Goal: Information Seeking & Learning: Check status

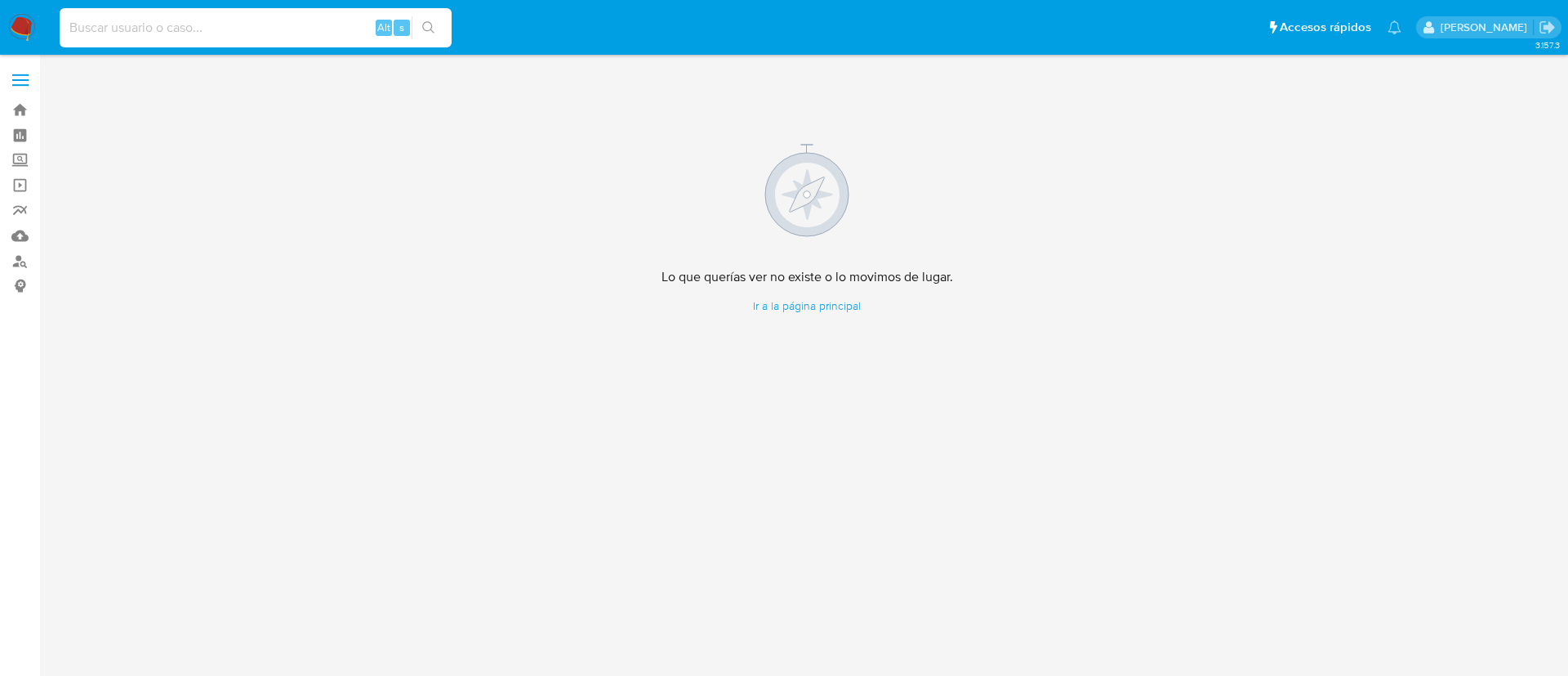
click at [292, 29] on input at bounding box center [256, 27] width 392 height 21
paste input "JESUS GARCIA DIBENE"
type input "JESUS GARCIA DIBENE"
click at [23, 160] on label "Screening" at bounding box center [97, 160] width 195 height 25
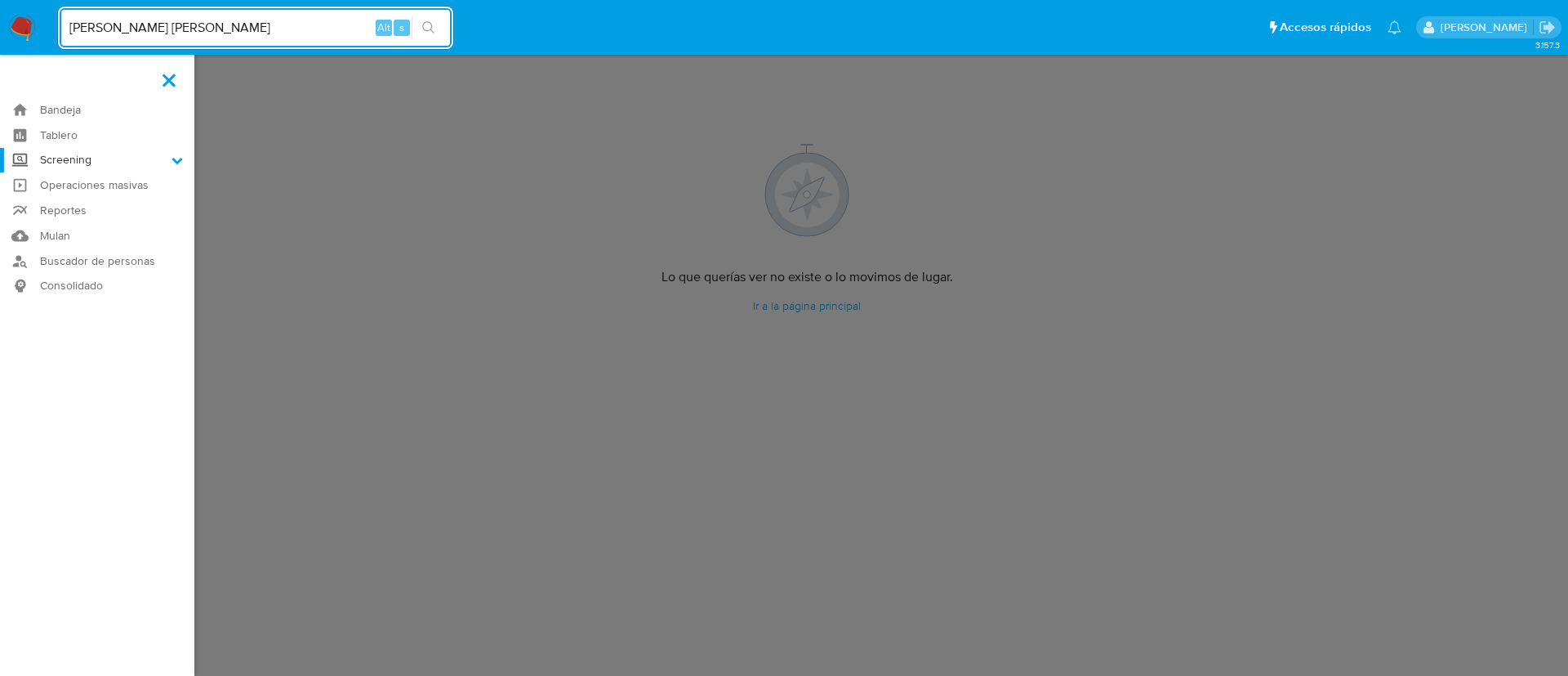
click at [0, 0] on input "Screening" at bounding box center [0, 0] width 0 height 0
click at [94, 216] on link "Herramientas" at bounding box center [97, 224] width 195 height 20
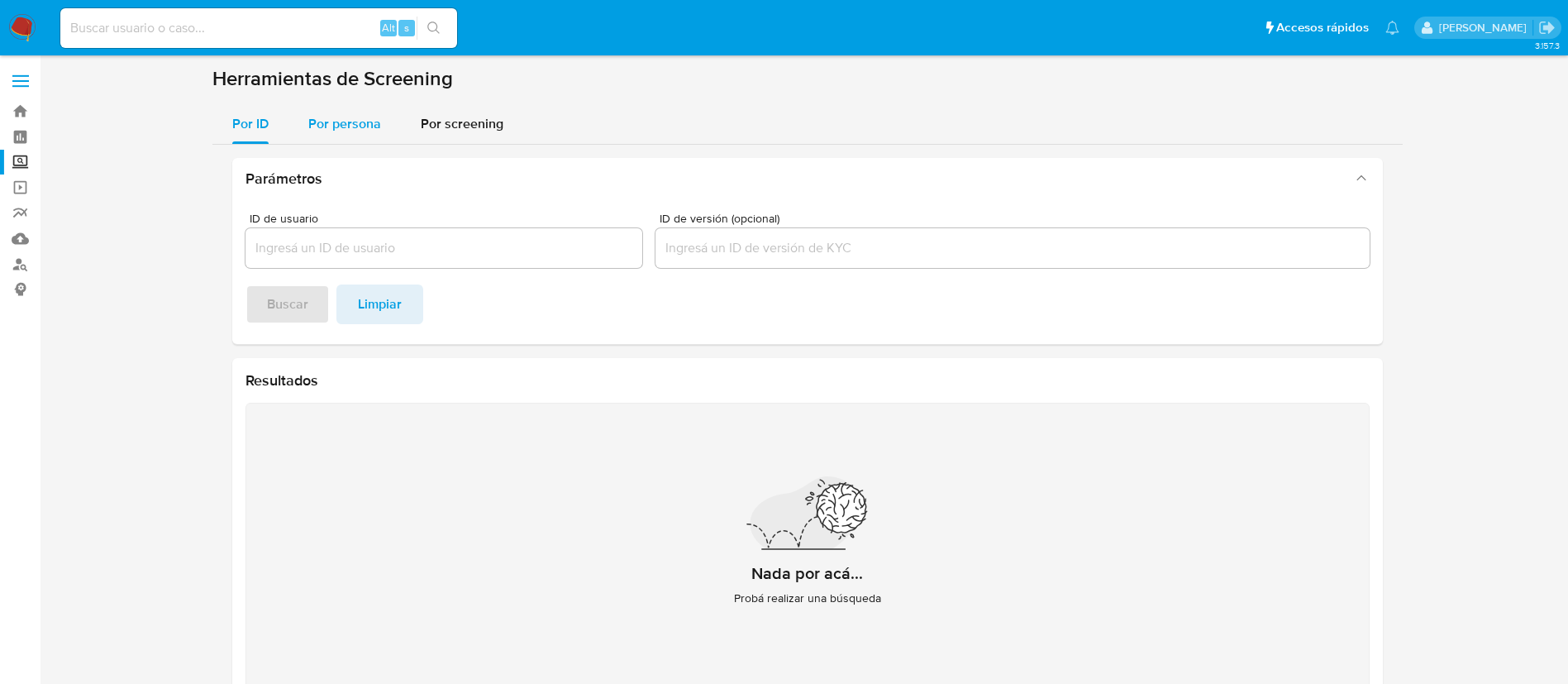
click at [330, 121] on span "Por persona" at bounding box center [344, 123] width 73 height 19
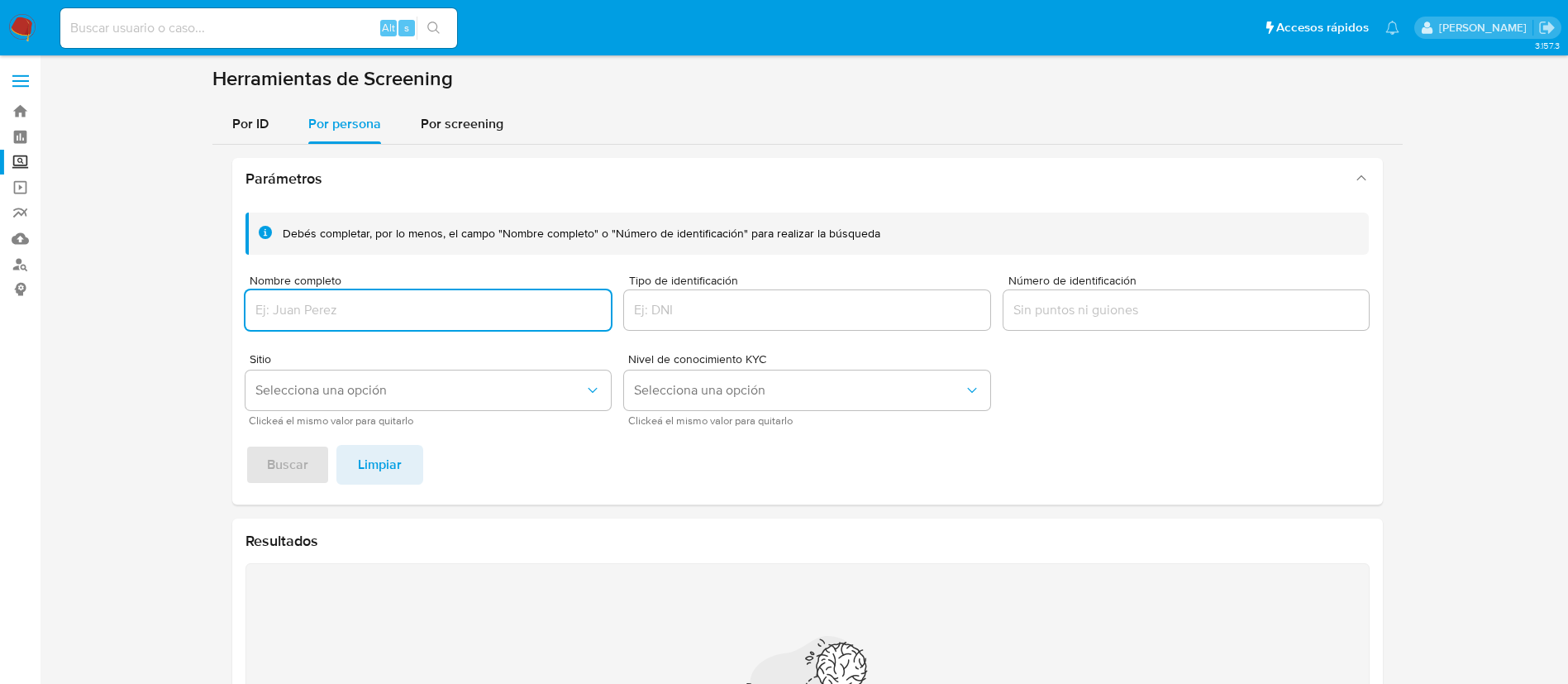
click at [364, 320] on input "Nombre completo" at bounding box center [428, 310] width 367 height 21
type input "JESUS GARCIA DIBENE"
click at [276, 482] on span "Buscar" at bounding box center [288, 464] width 42 height 36
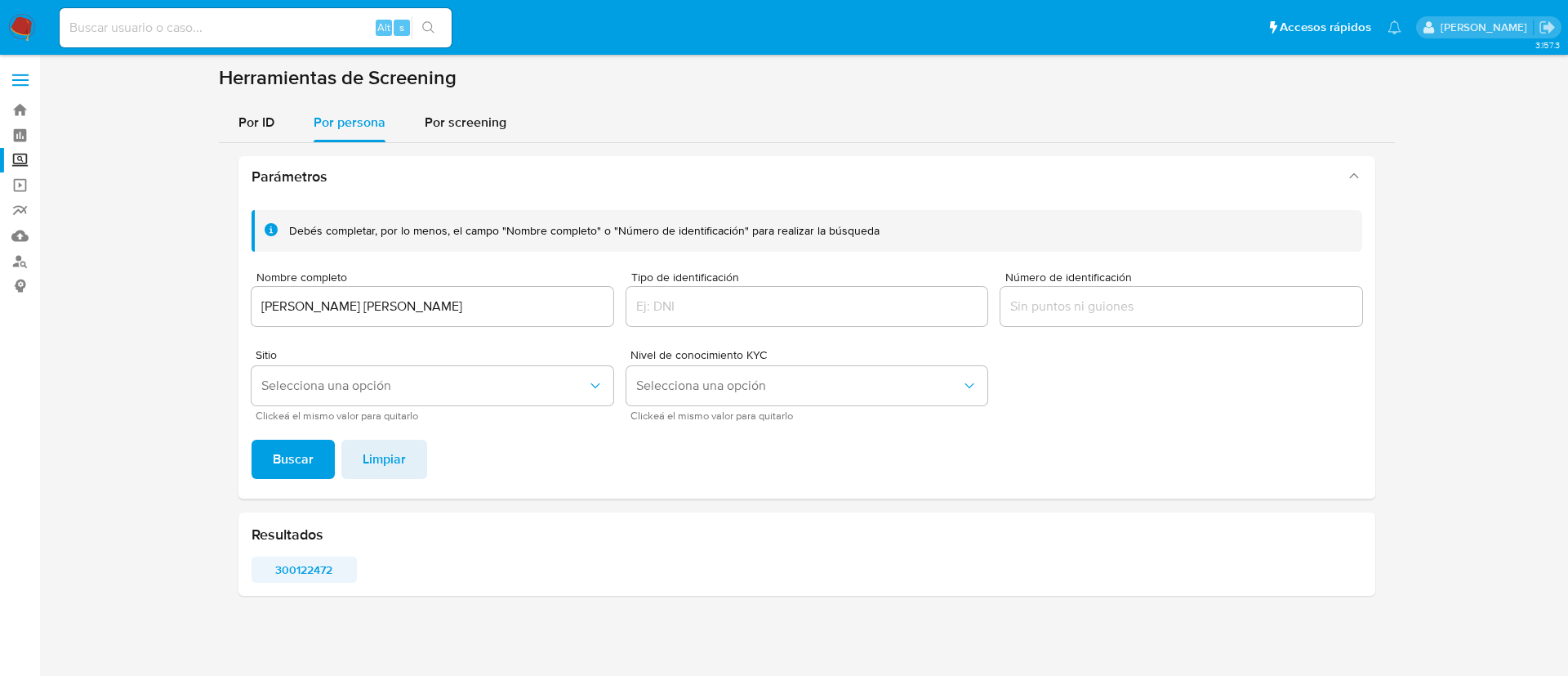
click at [299, 569] on span "300122472" at bounding box center [304, 569] width 82 height 23
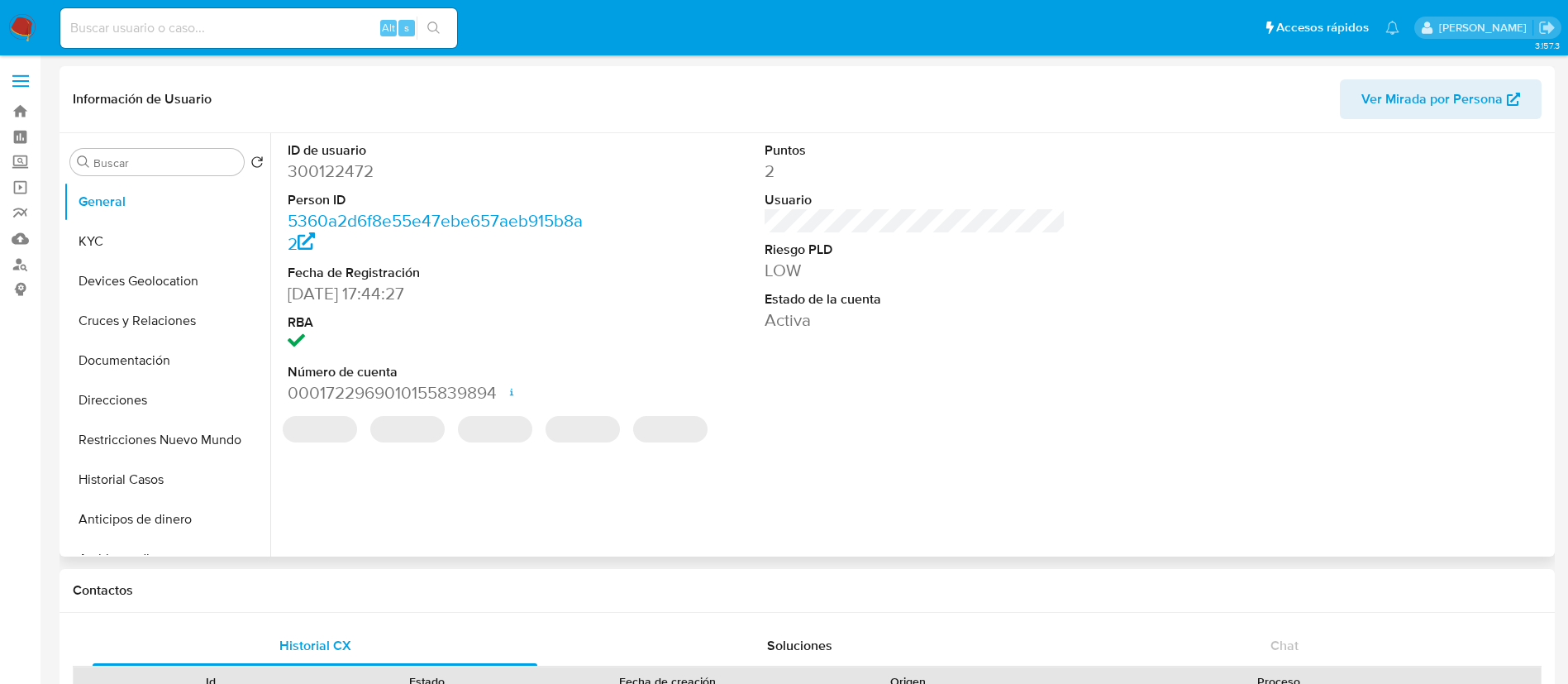
select select "10"
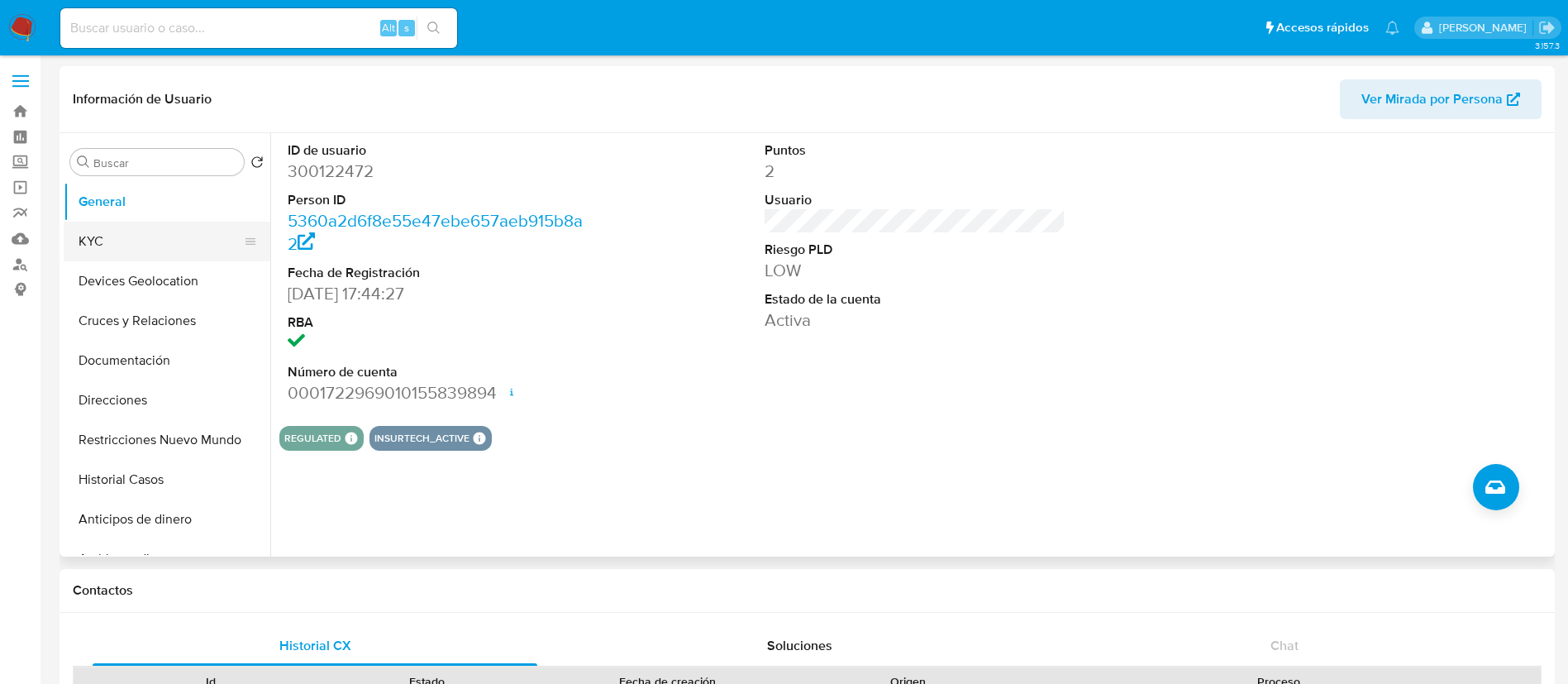
click at [154, 244] on button "KYC" at bounding box center [160, 241] width 193 height 40
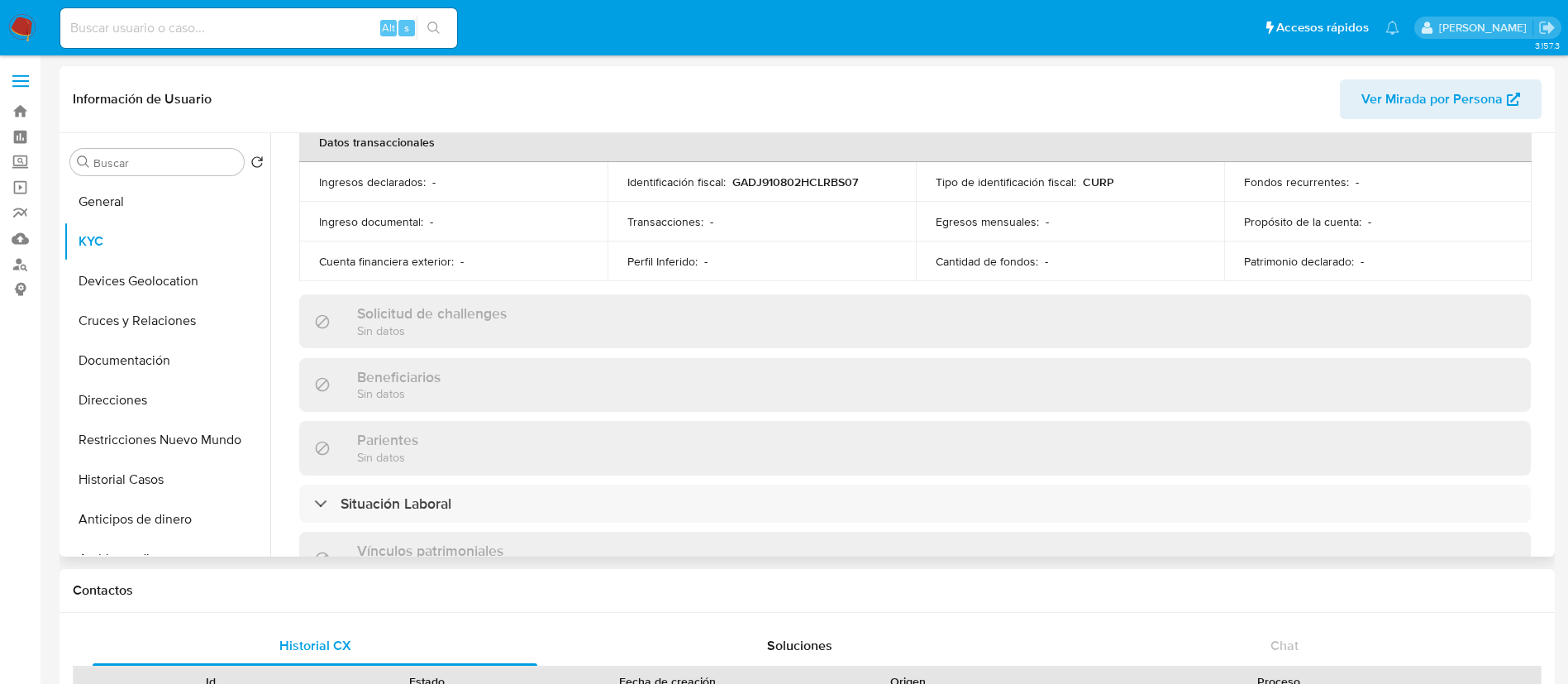
scroll to position [31, 0]
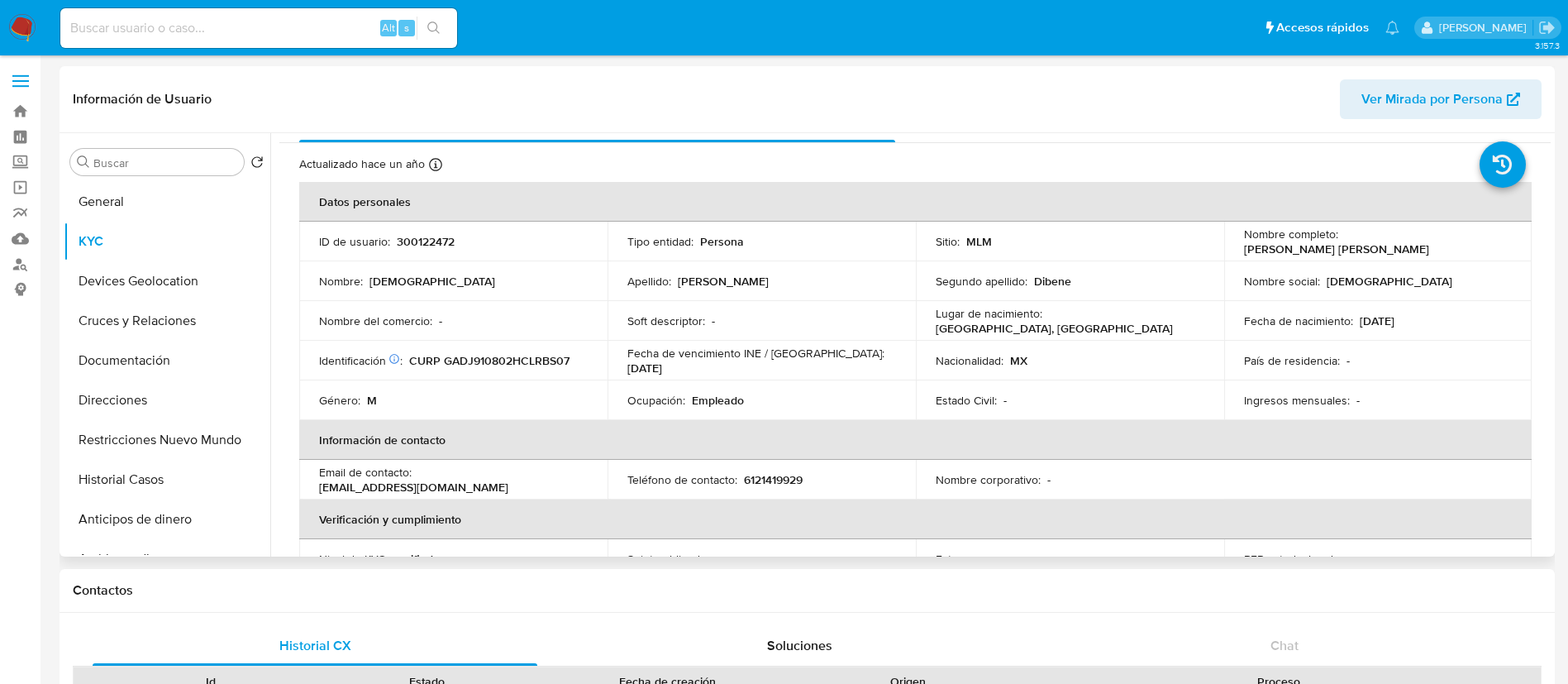
click at [686, 439] on th "Información de contacto" at bounding box center [916, 440] width 1232 height 40
drag, startPoint x: 1423, startPoint y: 330, endPoint x: 1368, endPoint y: 322, distance: 55.6
click at [1364, 313] on td "Fecha de nacimiento : [DEMOGRAPHIC_DATA]" at bounding box center [1378, 321] width 308 height 40
click at [1225, 437] on th "Información de contacto" at bounding box center [916, 440] width 1232 height 40
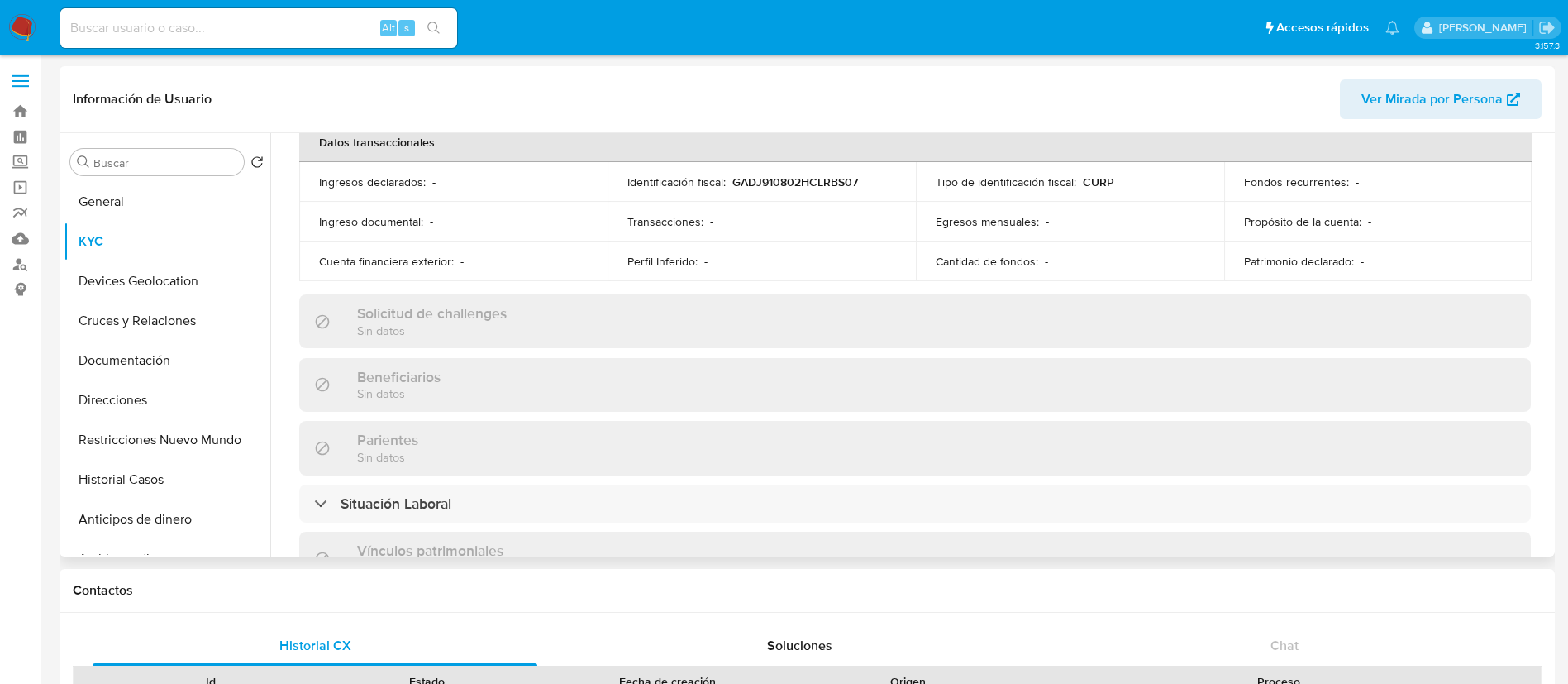
scroll to position [154, 0]
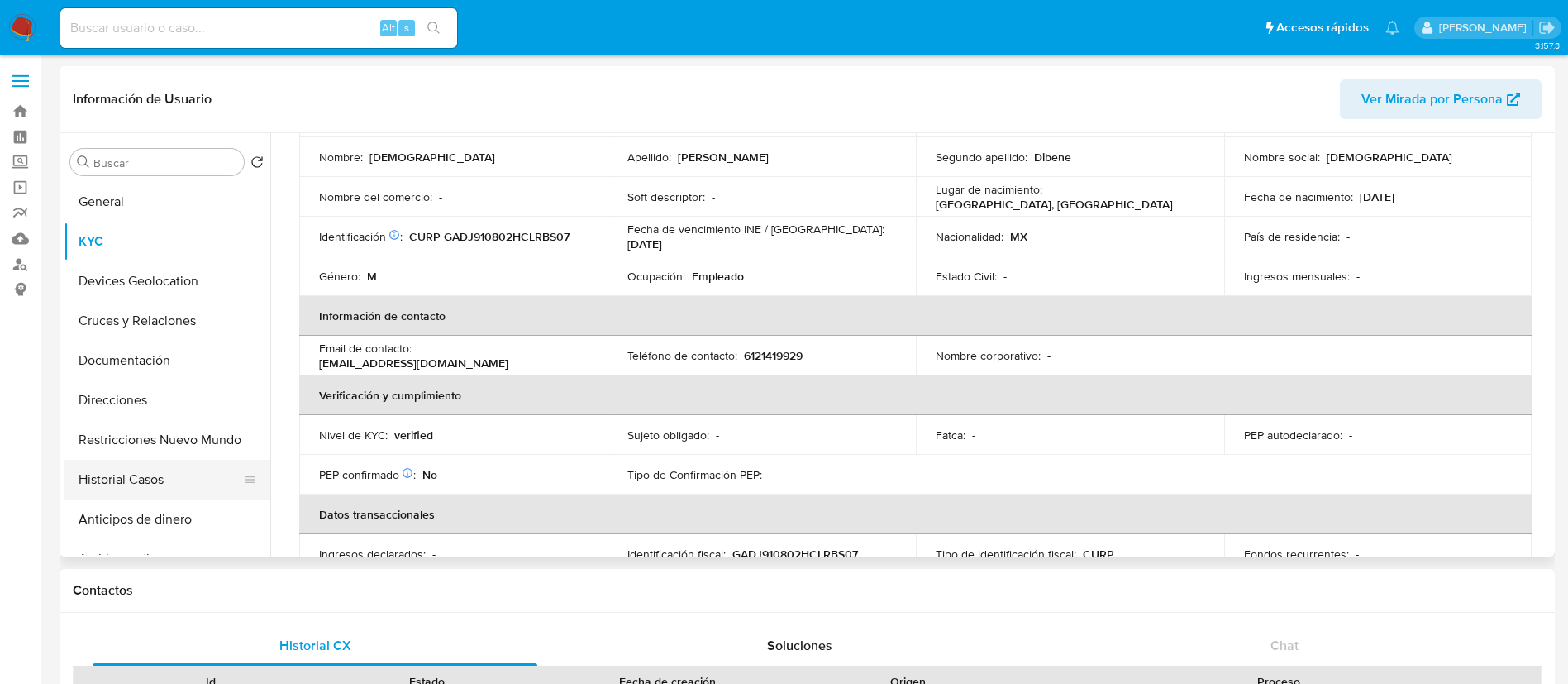
click at [193, 476] on button "Historial Casos" at bounding box center [160, 479] width 193 height 40
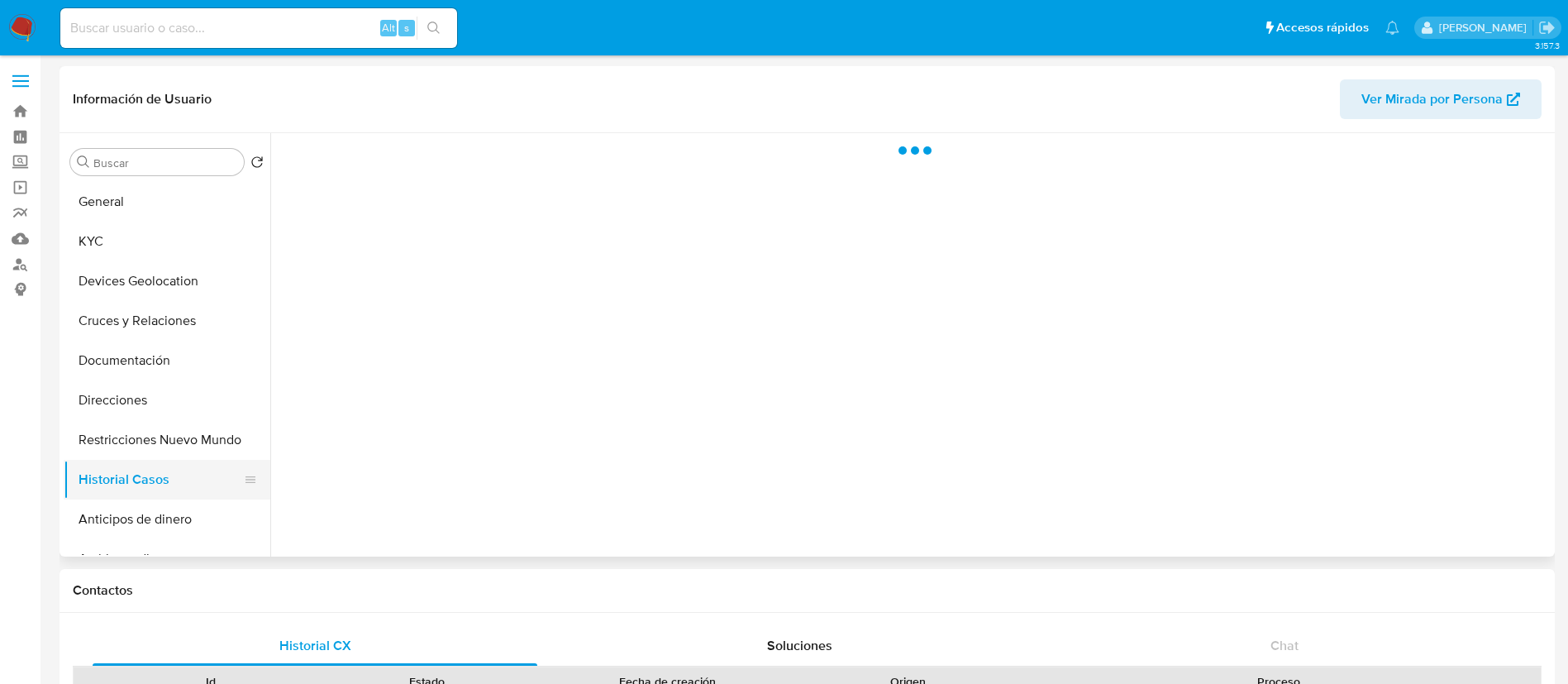
scroll to position [0, 0]
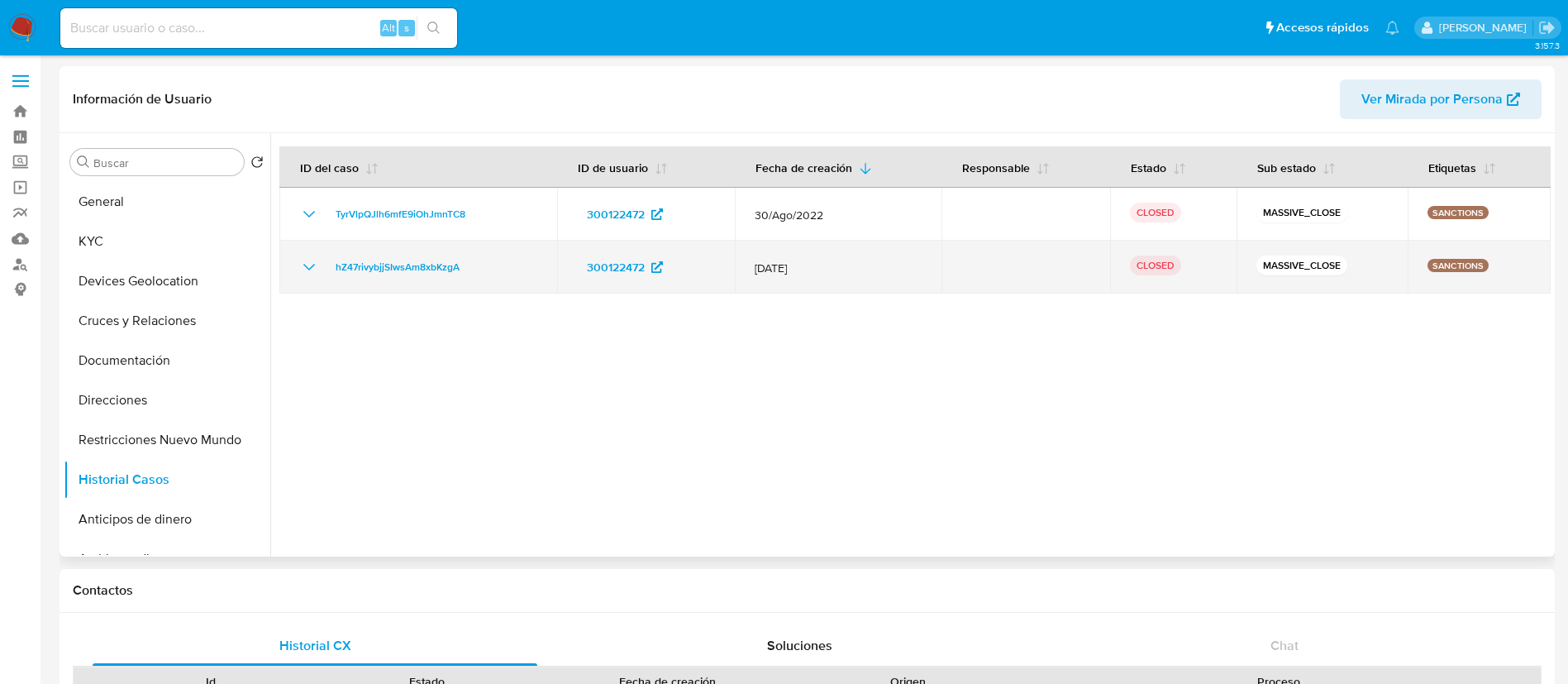
click at [313, 264] on icon "Mostrar/Ocultar" at bounding box center [309, 266] width 20 height 20
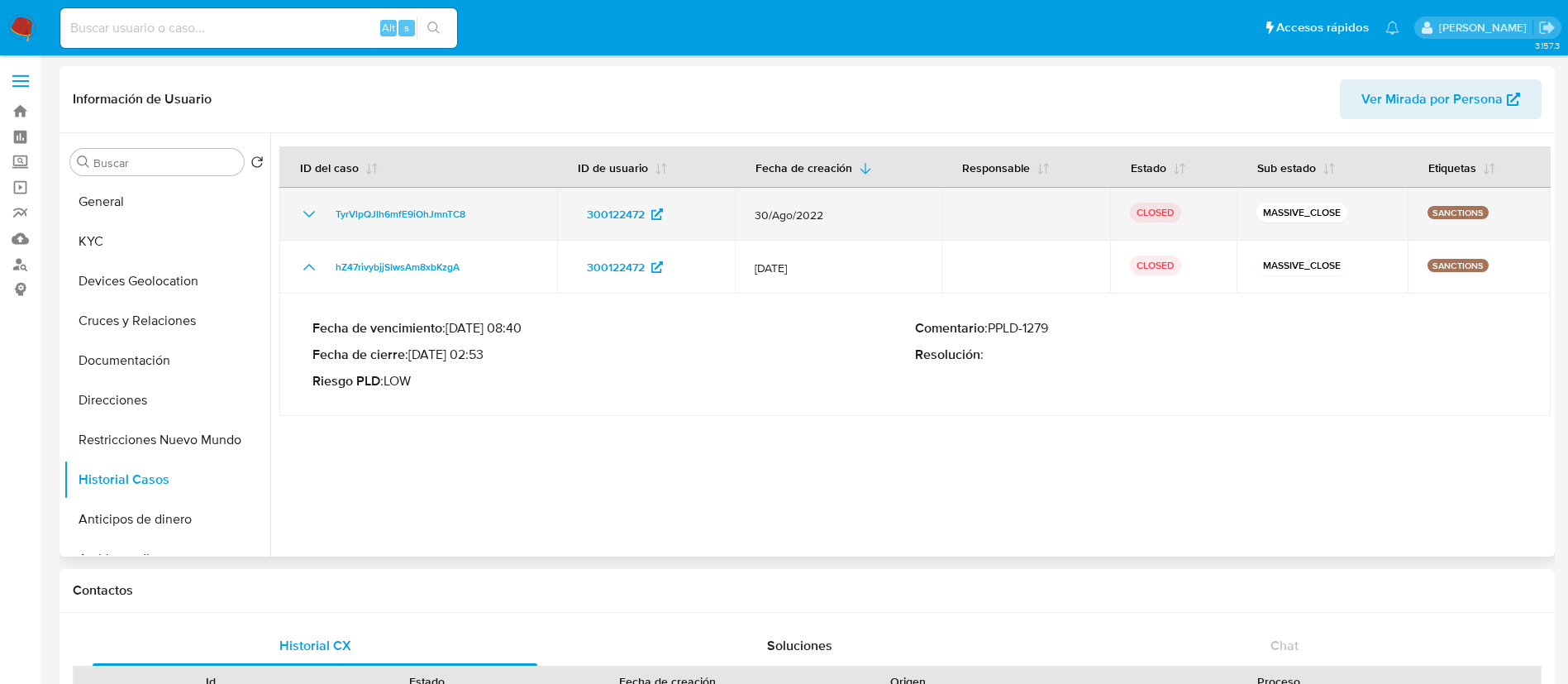
click at [319, 205] on div "TyrVlpQJlh6mfE9iOhJmnTC8" at bounding box center [418, 214] width 238 height 20
click at [314, 205] on icon "Mostrar/Ocultar" at bounding box center [309, 214] width 20 height 20
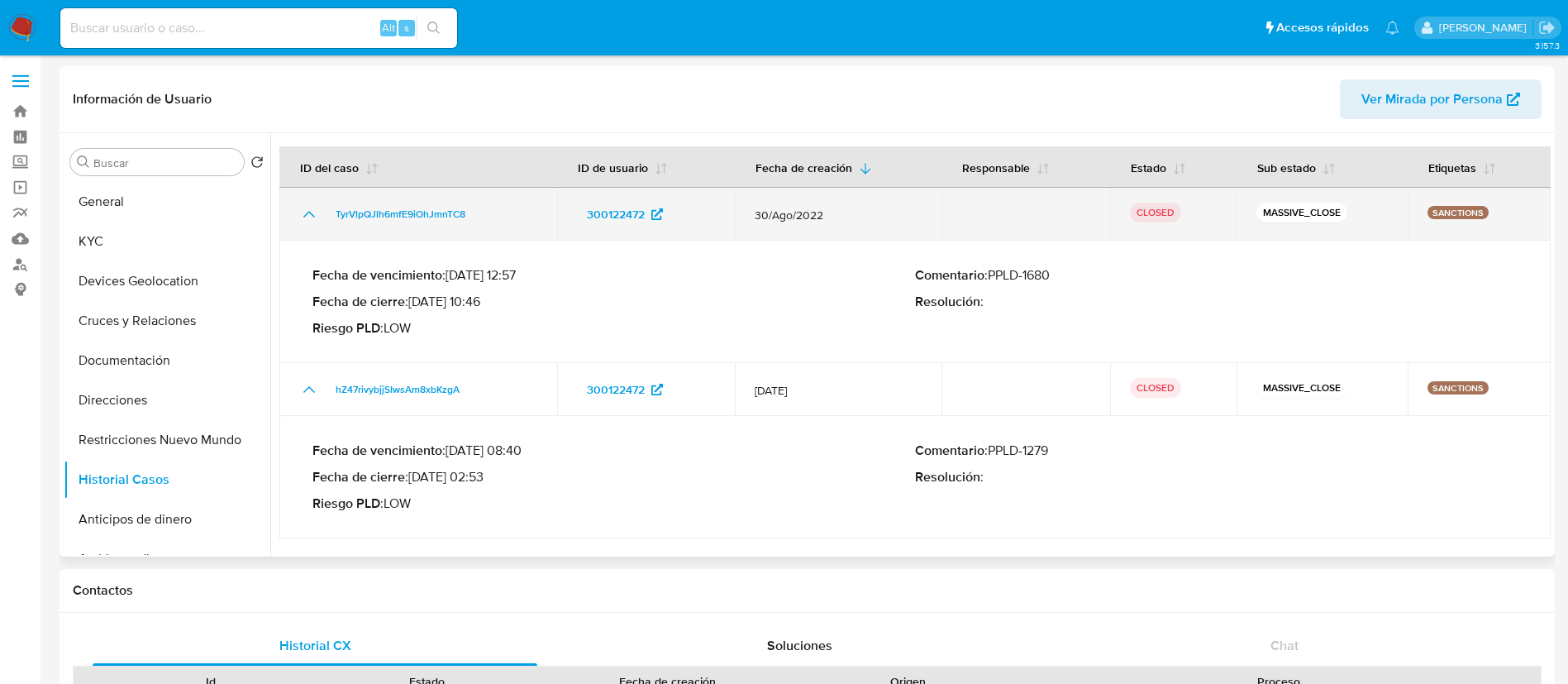
click at [314, 205] on icon "Mostrar/Ocultar" at bounding box center [309, 214] width 20 height 20
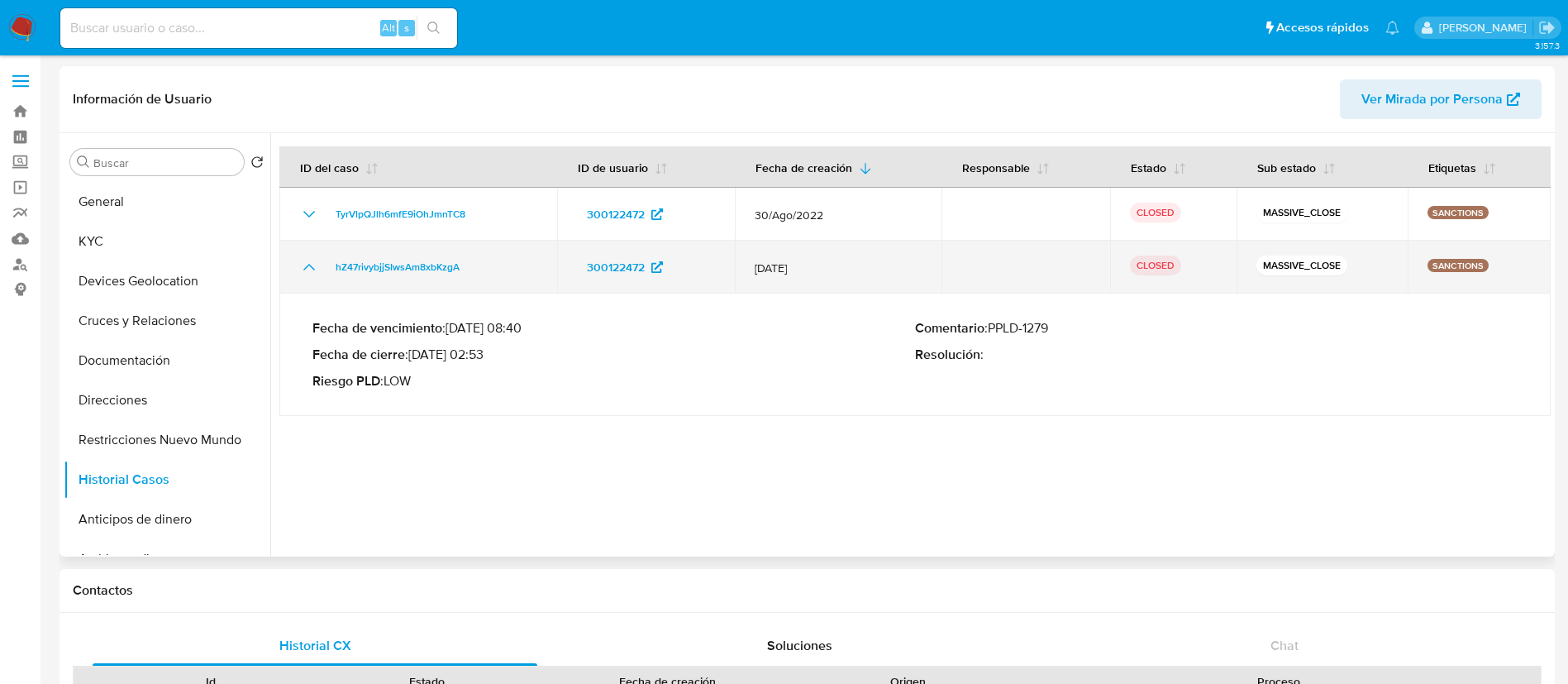
click at [313, 270] on icon "Mostrar/Ocultar" at bounding box center [309, 266] width 20 height 20
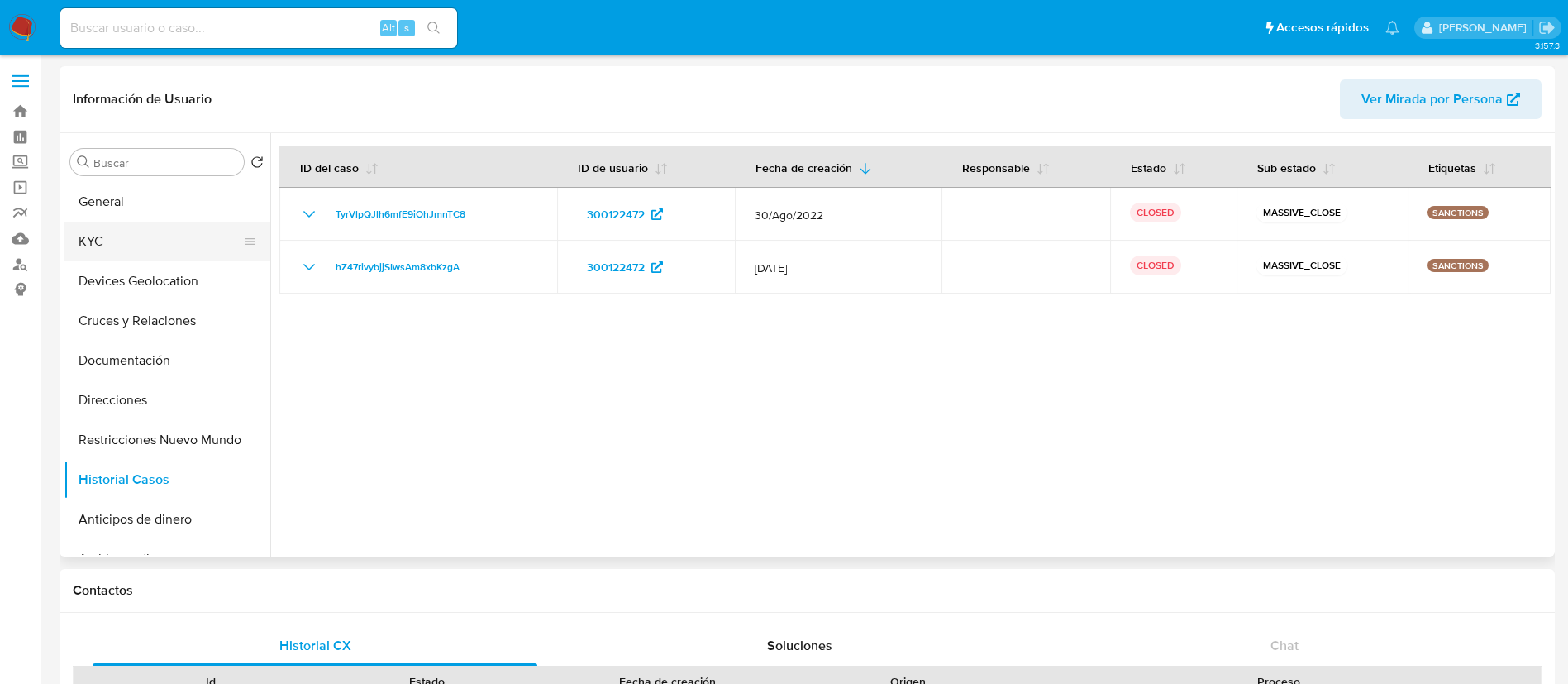
click at [87, 246] on button "KYC" at bounding box center [160, 241] width 193 height 40
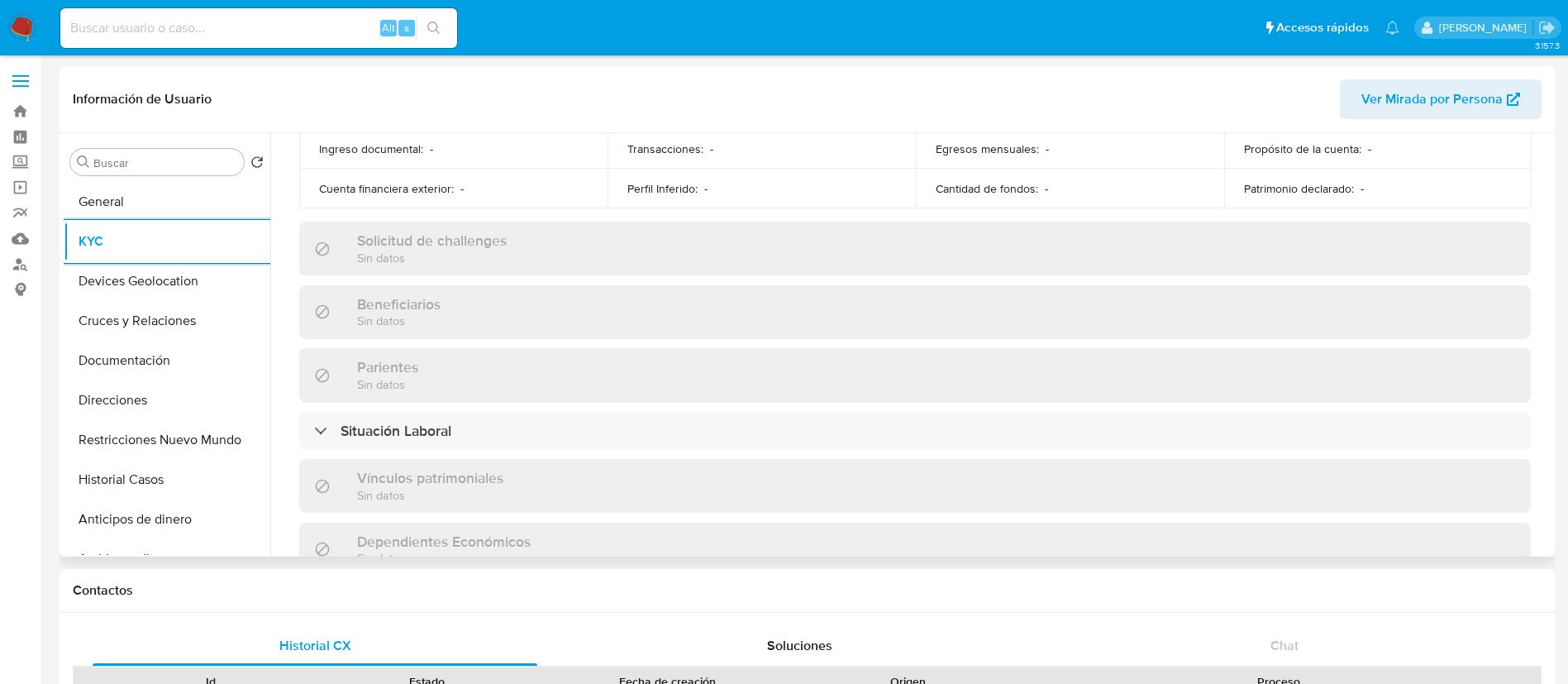
scroll to position [402, 0]
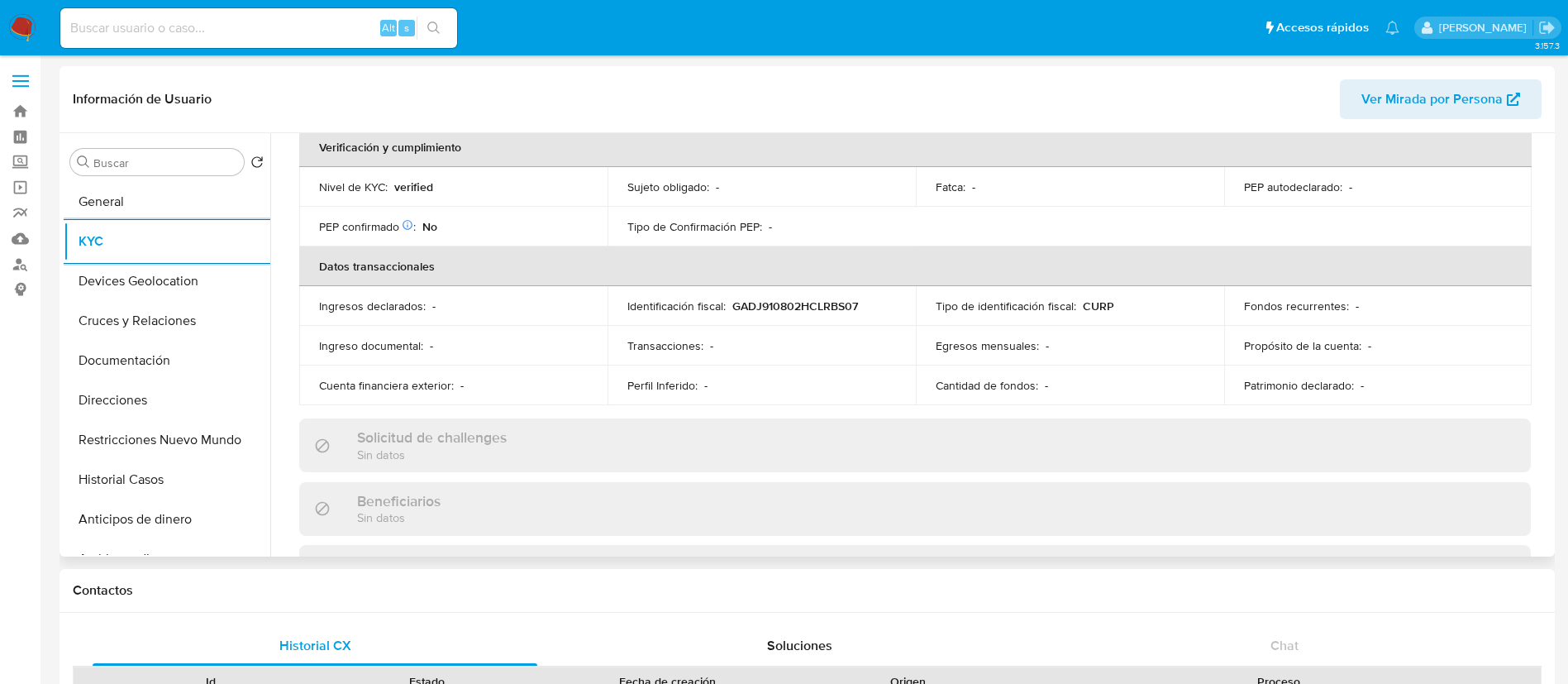
click at [892, 199] on td "Sujeto obligado : -" at bounding box center [761, 187] width 308 height 40
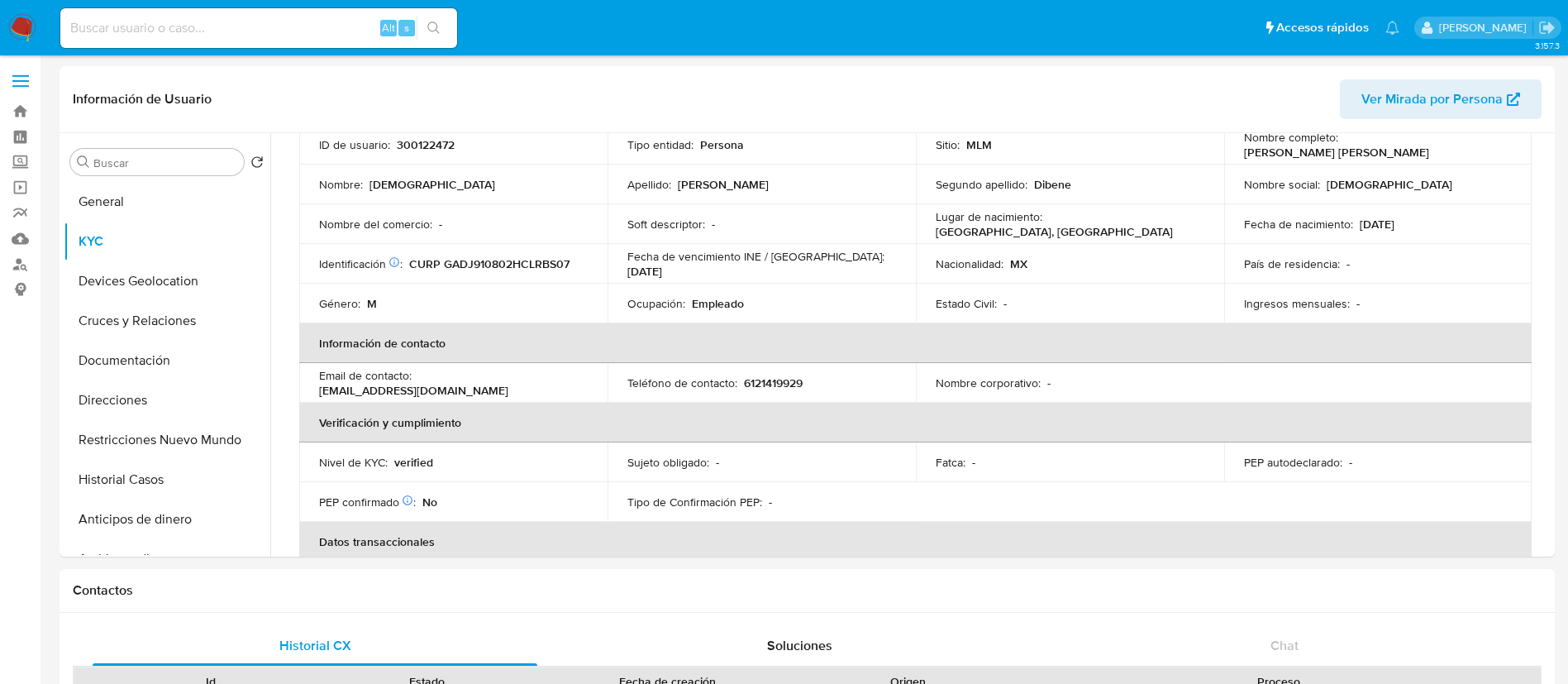
scroll to position [0, 0]
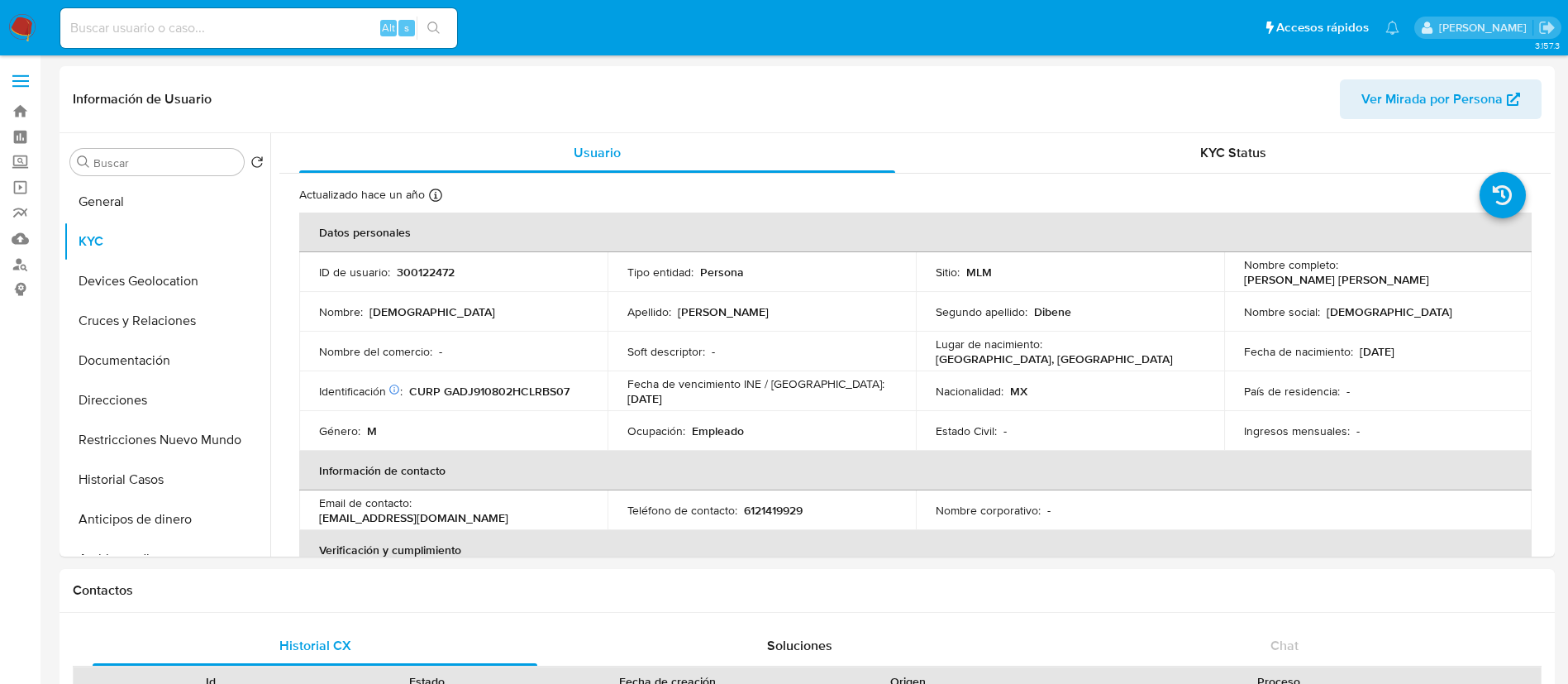
click at [272, 26] on input at bounding box center [259, 27] width 397 height 21
paste input "1341872131"
type input "1341872131"
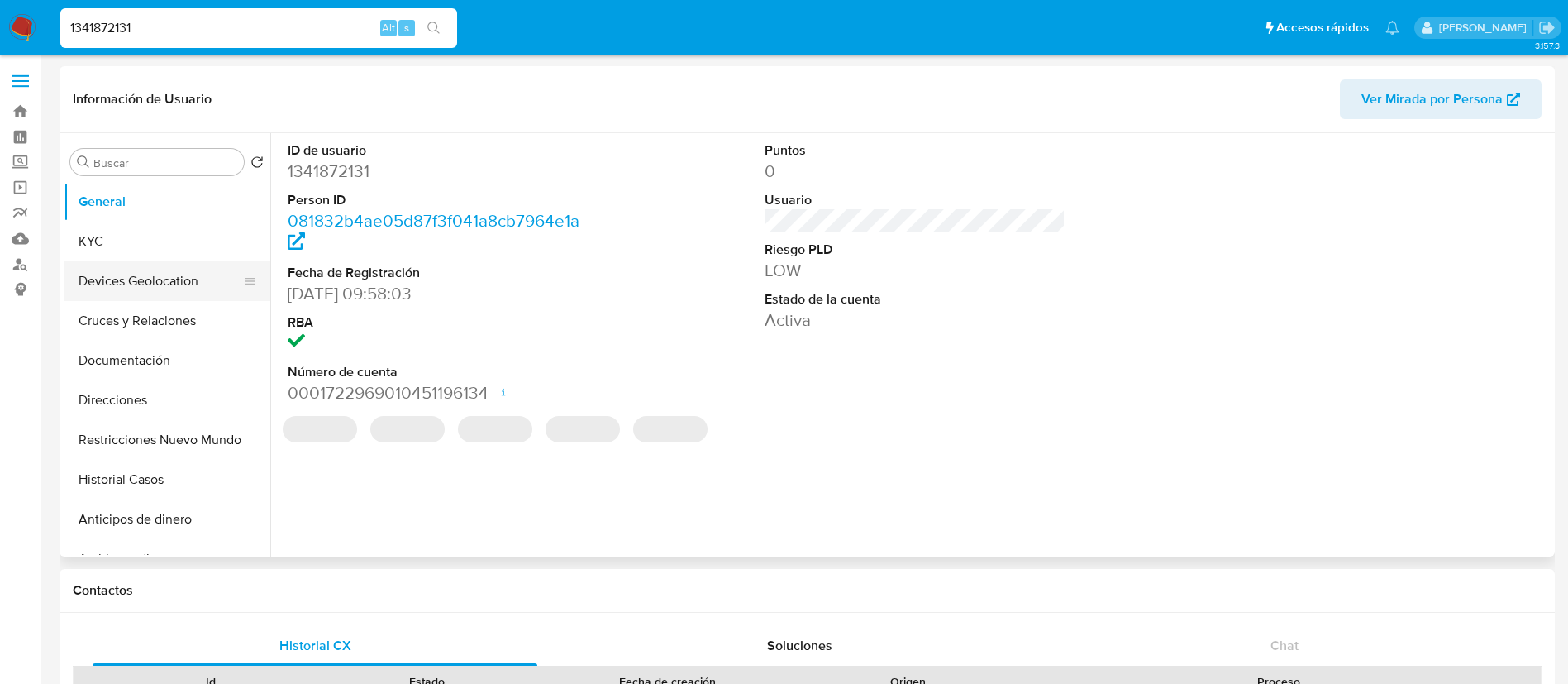
select select "10"
click at [192, 246] on button "KYC" at bounding box center [160, 241] width 193 height 40
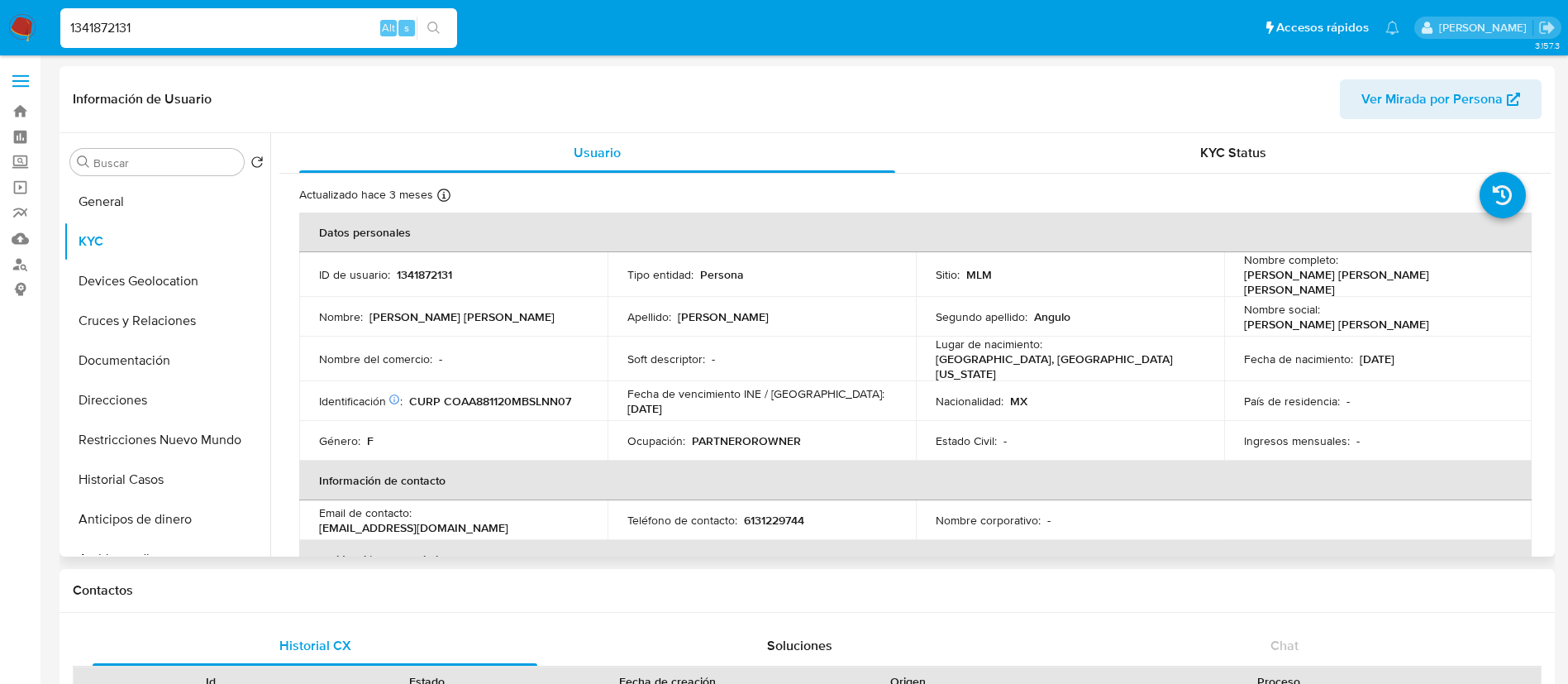
click at [1358, 394] on div "País de residencia : -" at bounding box center [1378, 401] width 269 height 15
click at [1161, 381] on td "Nacionalidad : MX" at bounding box center [1069, 401] width 308 height 40
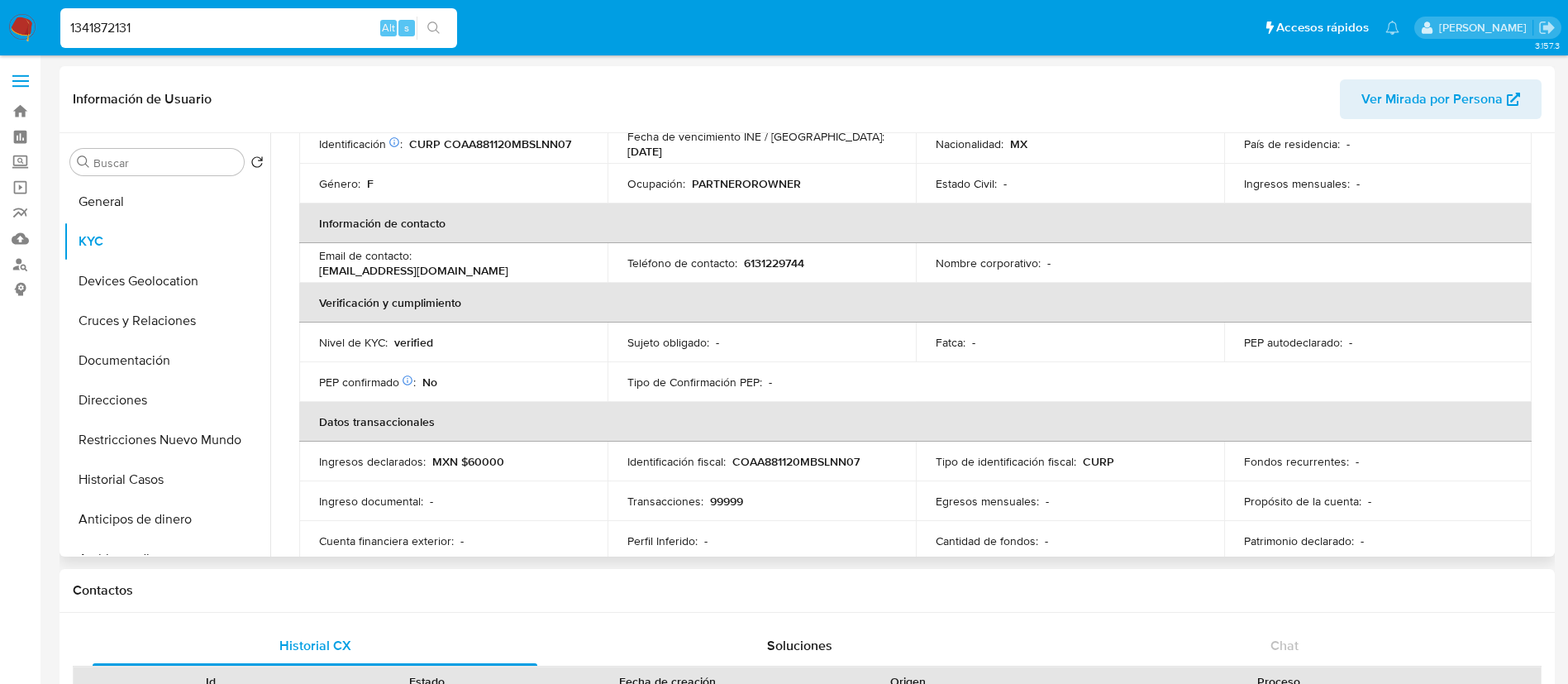
scroll to position [124, 0]
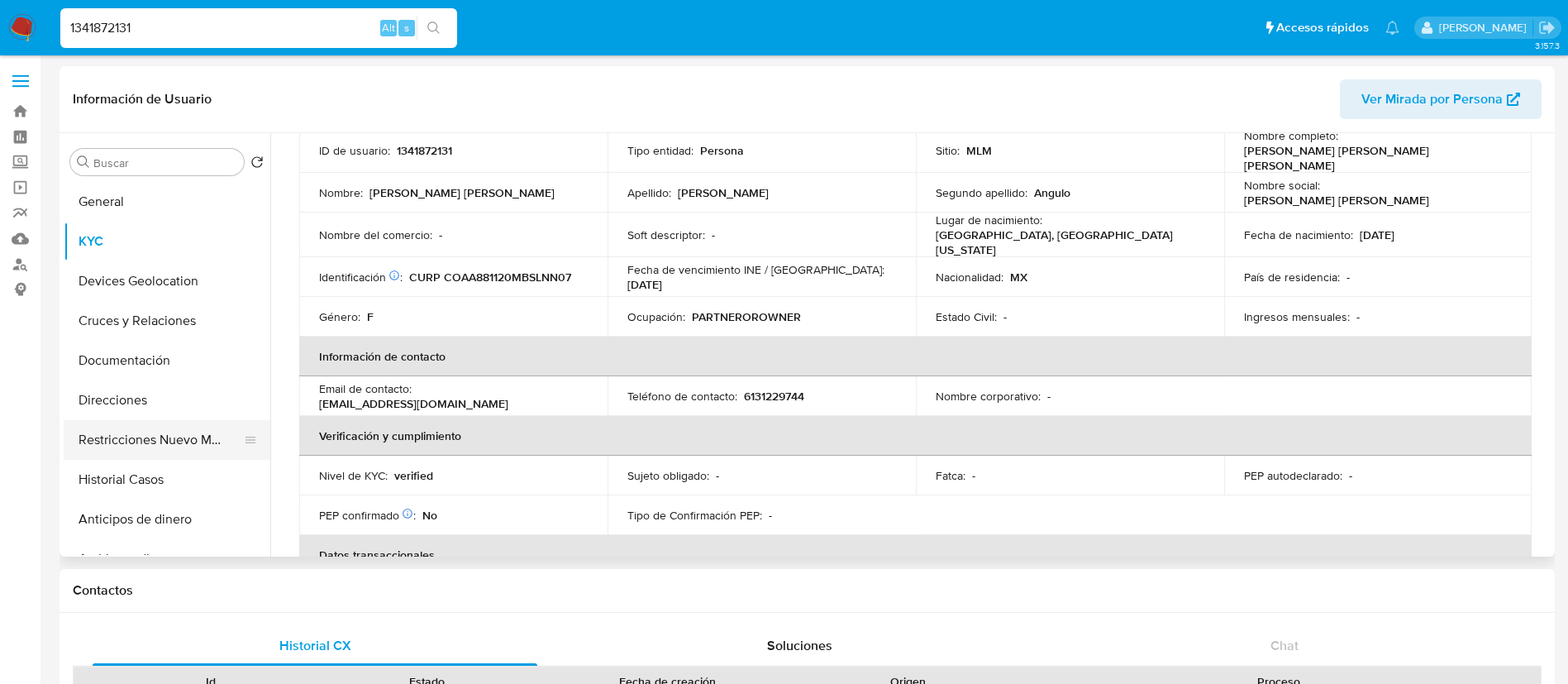
click at [91, 446] on button "Restricciones Nuevo Mundo" at bounding box center [160, 440] width 193 height 40
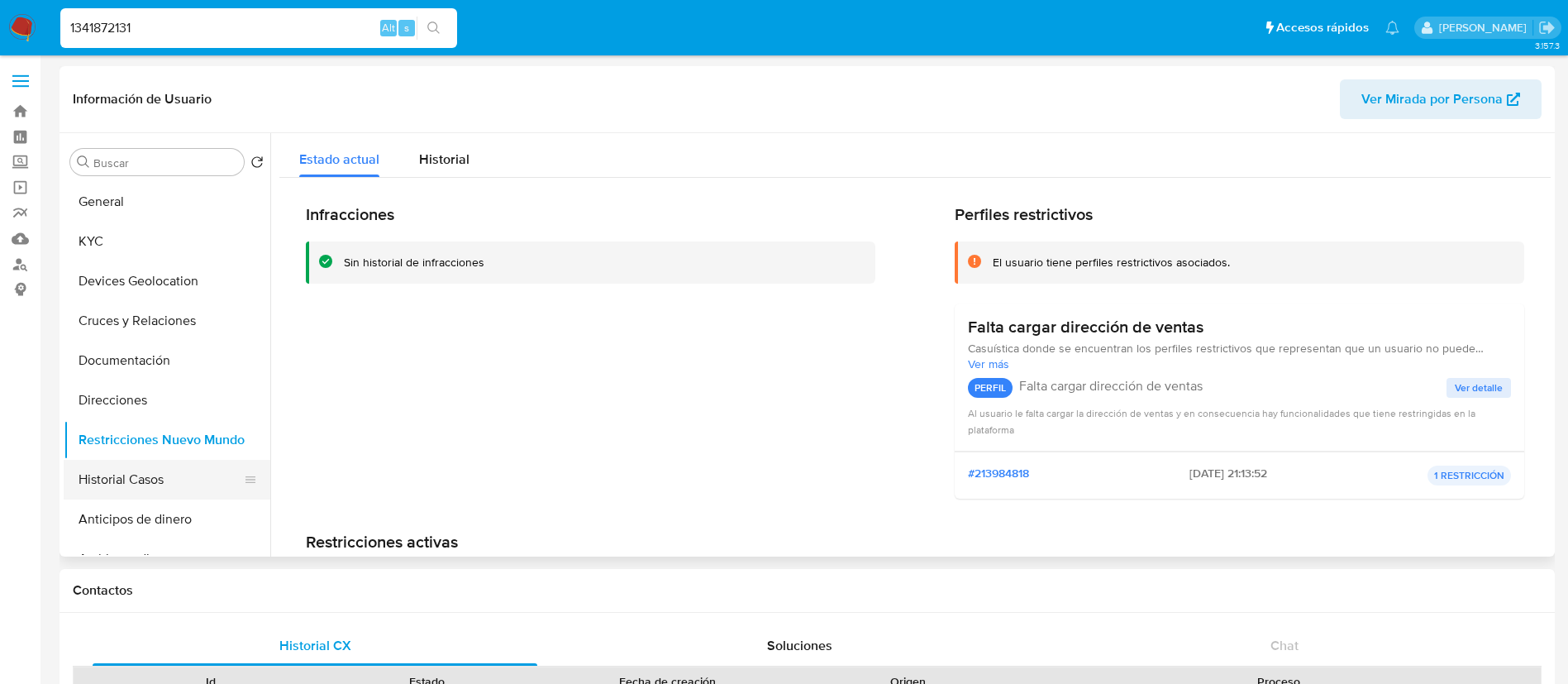
click at [158, 484] on button "Historial Casos" at bounding box center [160, 479] width 193 height 40
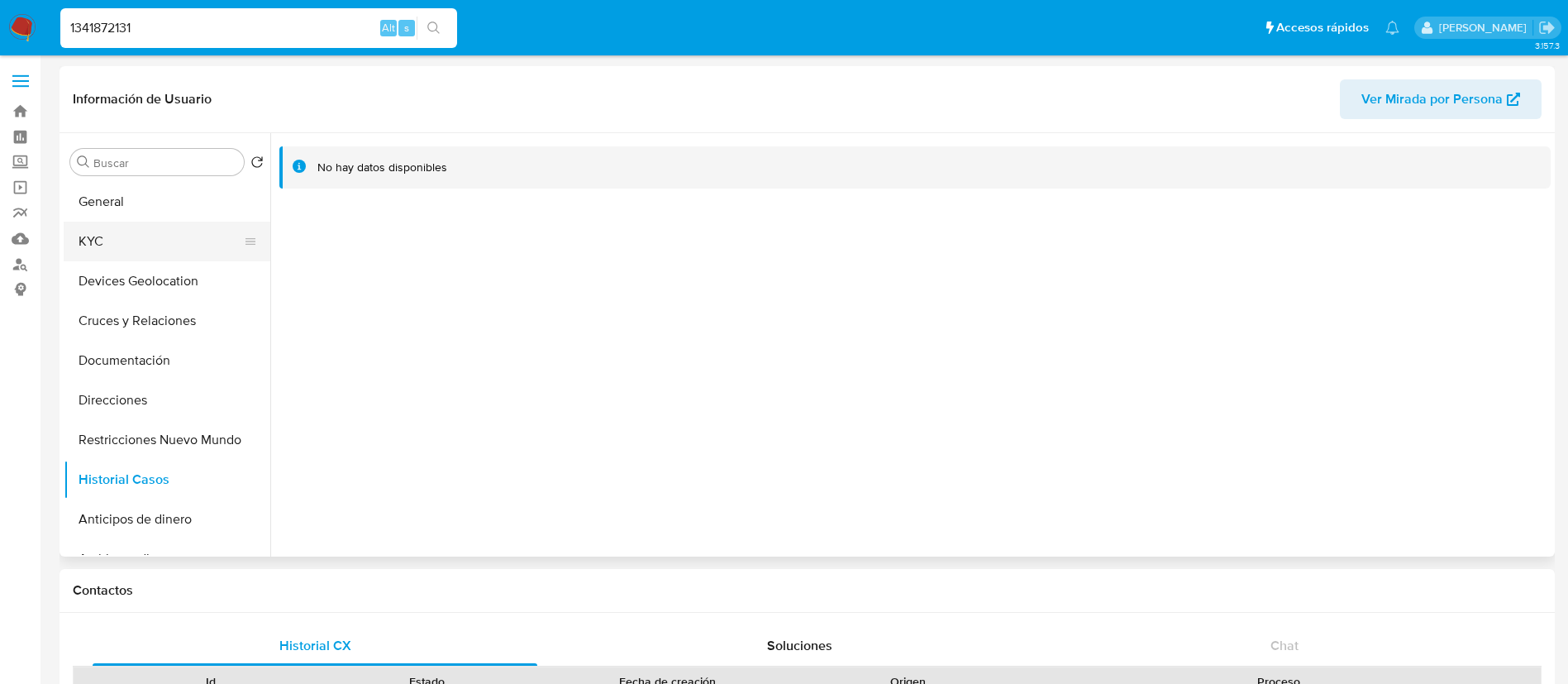
click at [173, 249] on button "KYC" at bounding box center [160, 241] width 193 height 40
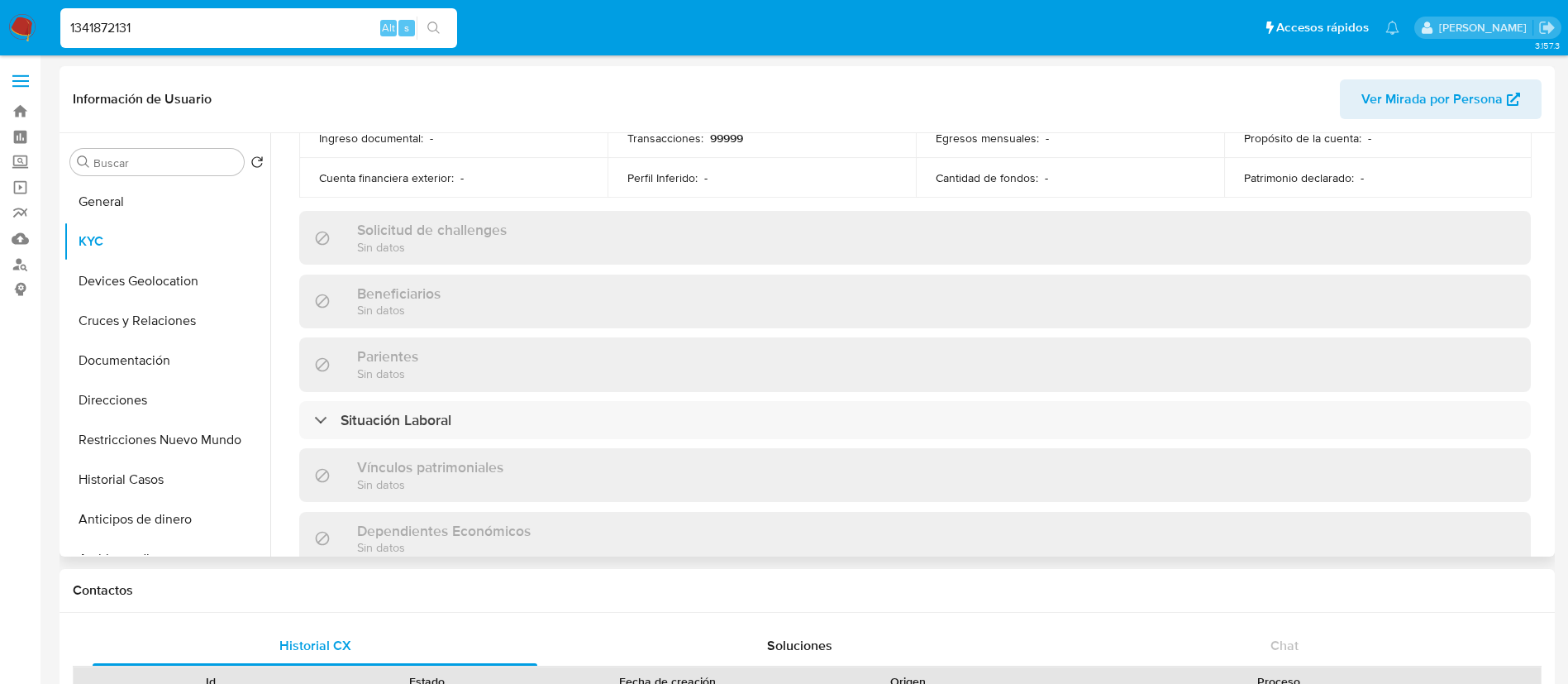
scroll to position [1011, 0]
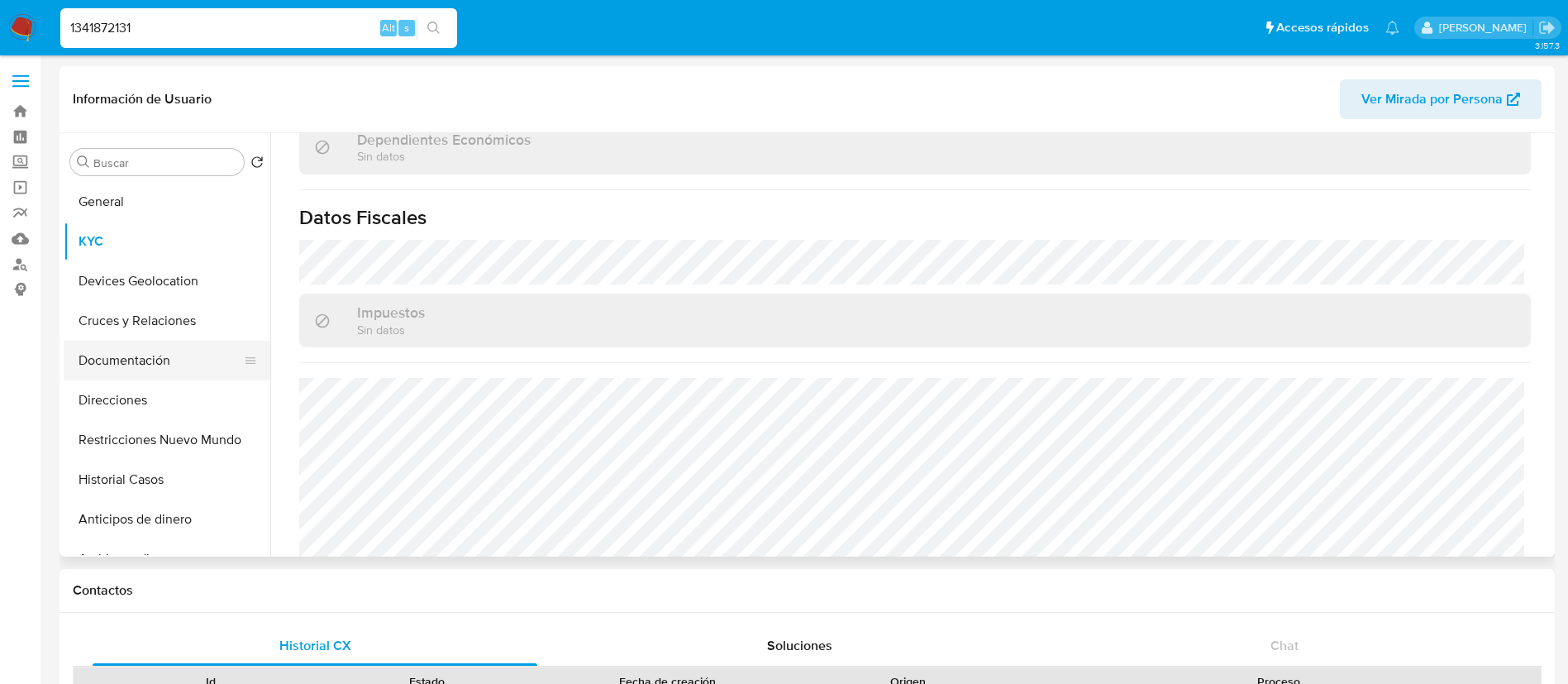
click at [145, 371] on button "Documentación" at bounding box center [160, 360] width 193 height 40
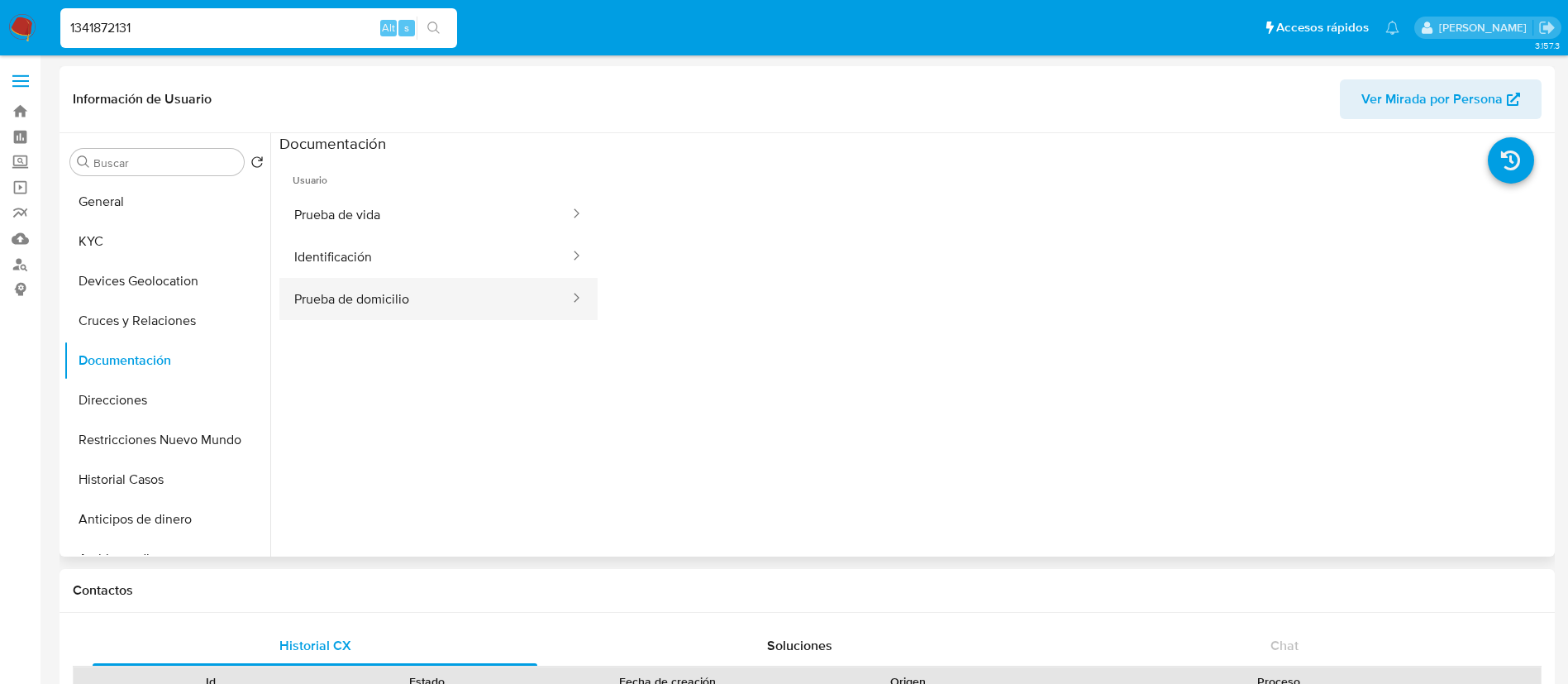
drag, startPoint x: 374, startPoint y: 210, endPoint x: 372, endPoint y: 298, distance: 88.0
click at [372, 298] on ul "Prueba de vida Identificación Prueba de domicilio" at bounding box center [438, 256] width 318 height 126
click at [375, 261] on button "Identificación" at bounding box center [425, 257] width 292 height 42
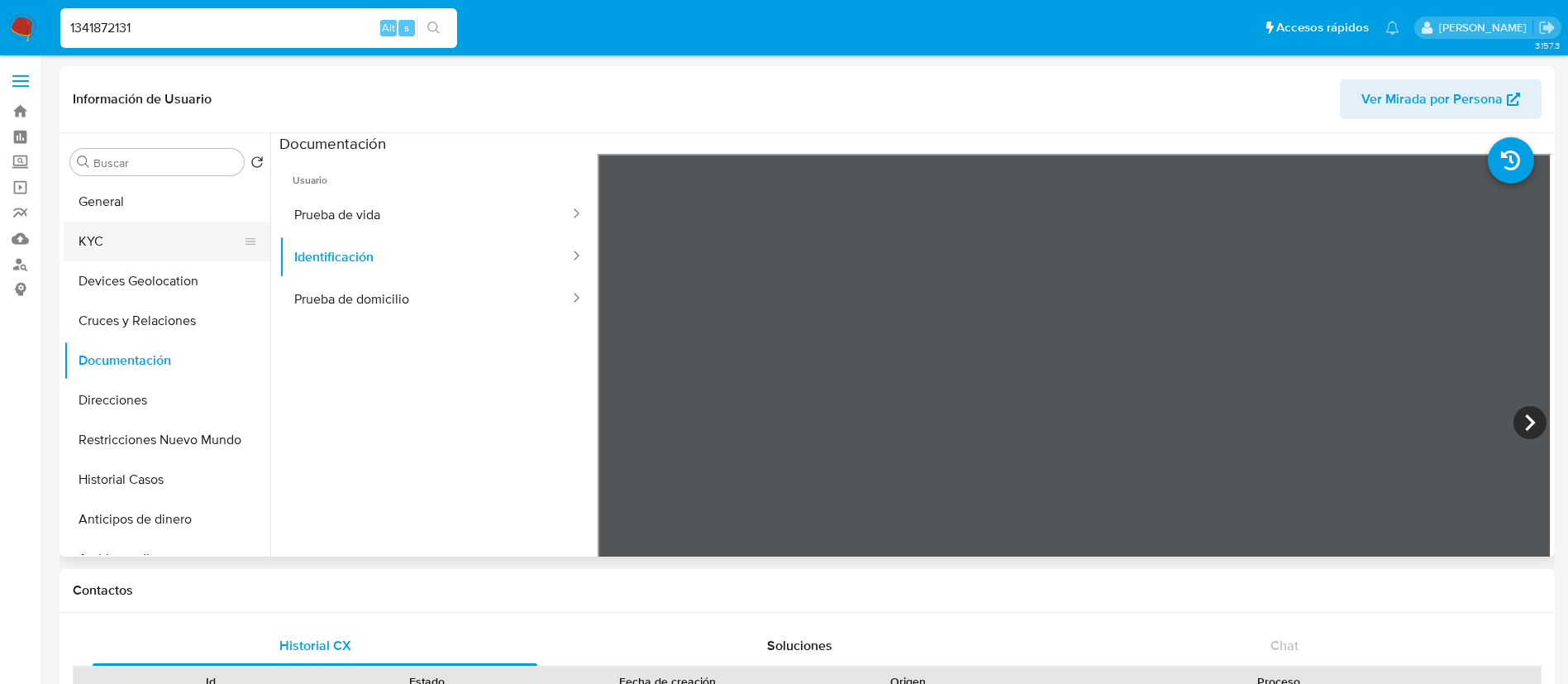
click at [127, 249] on button "KYC" at bounding box center [160, 241] width 193 height 40
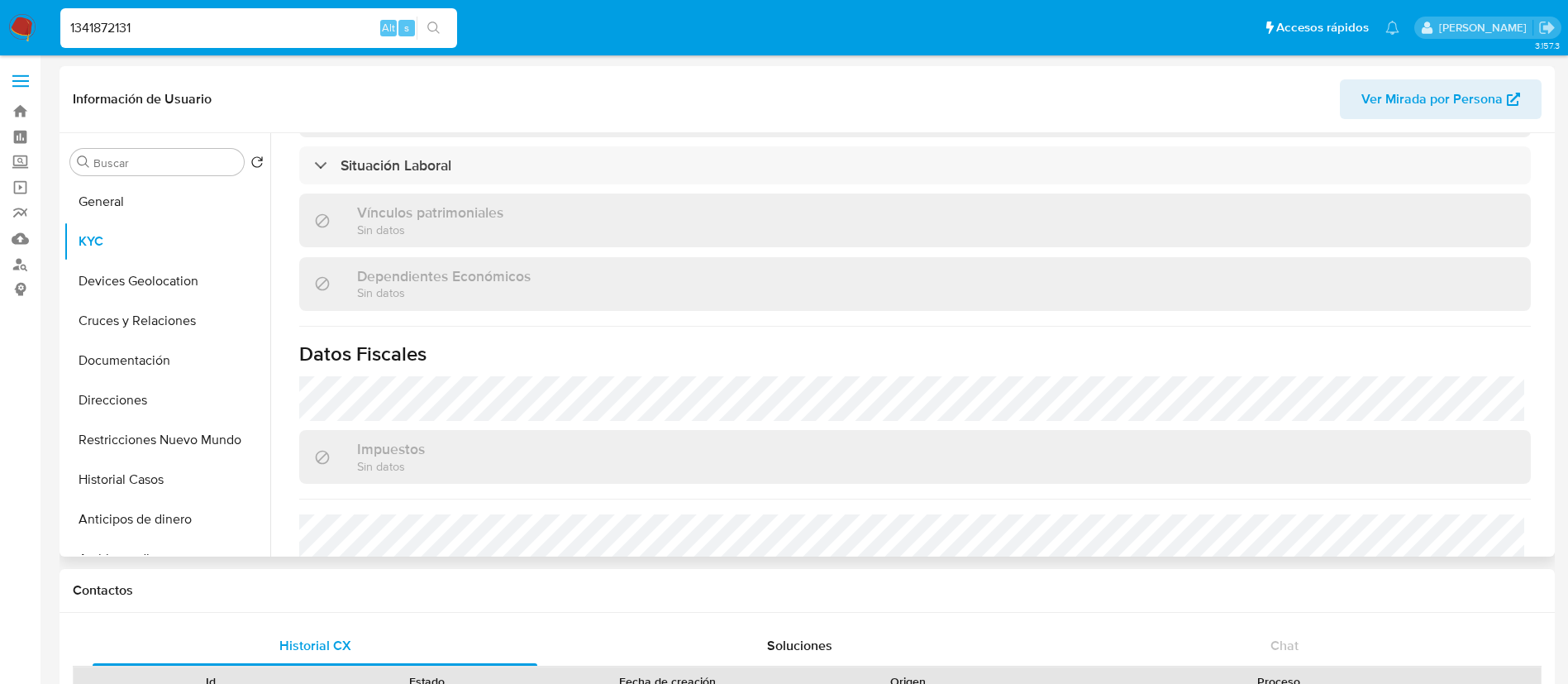
scroll to position [1023, 0]
